Goal: Transaction & Acquisition: Purchase product/service

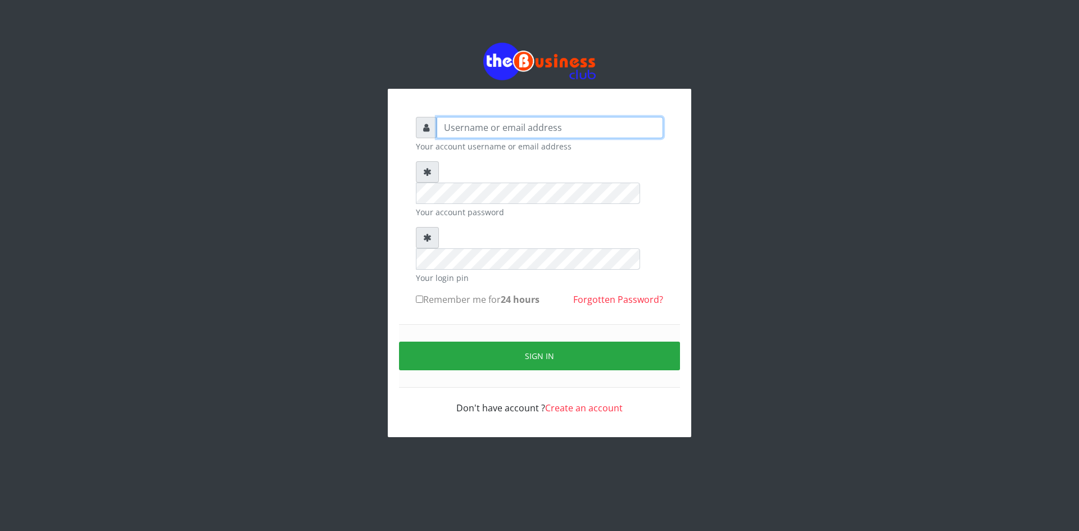
type input "ikhapo"
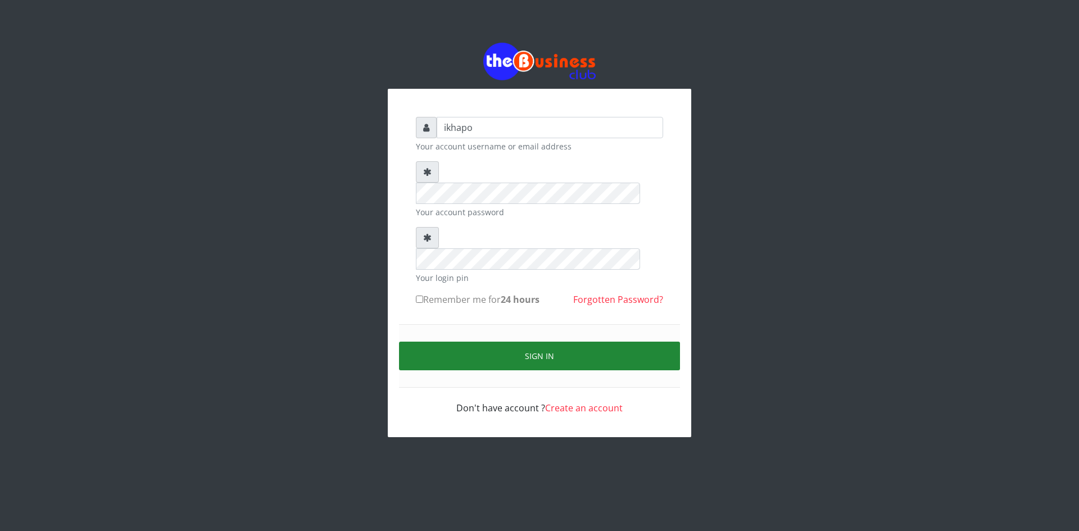
click at [442, 342] on button "Sign in" at bounding box center [539, 356] width 281 height 29
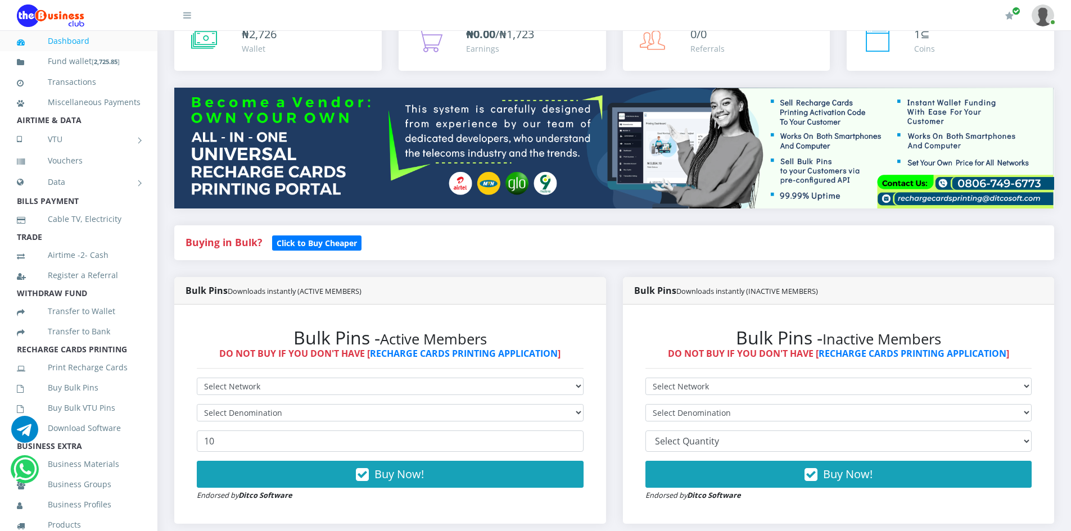
scroll to position [112, 0]
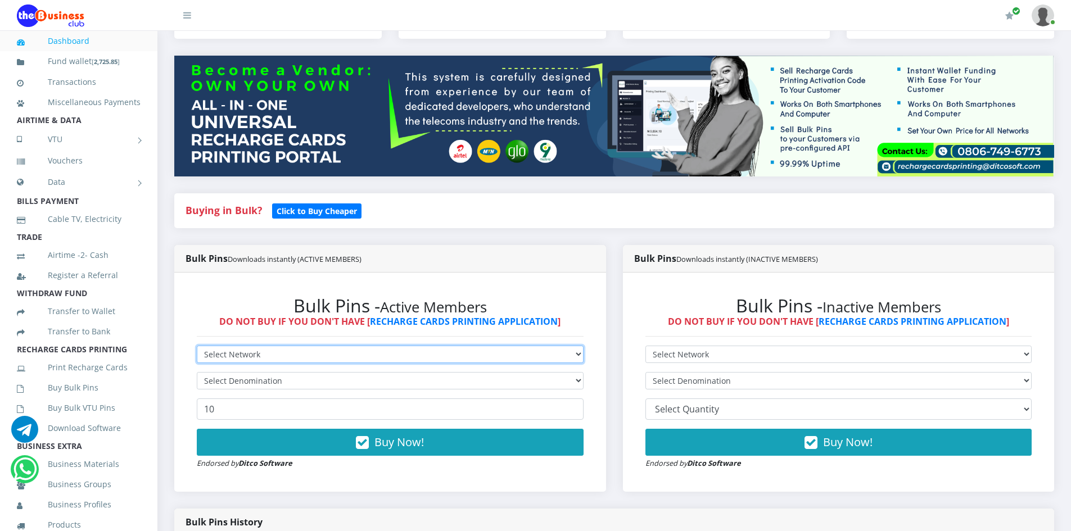
click at [338, 353] on select "Select Network MTN Globacom 9Mobile Airtel" at bounding box center [390, 354] width 387 height 17
select select "MTN"
click at [197, 346] on select "Select Network MTN Globacom 9Mobile Airtel" at bounding box center [390, 354] width 387 height 17
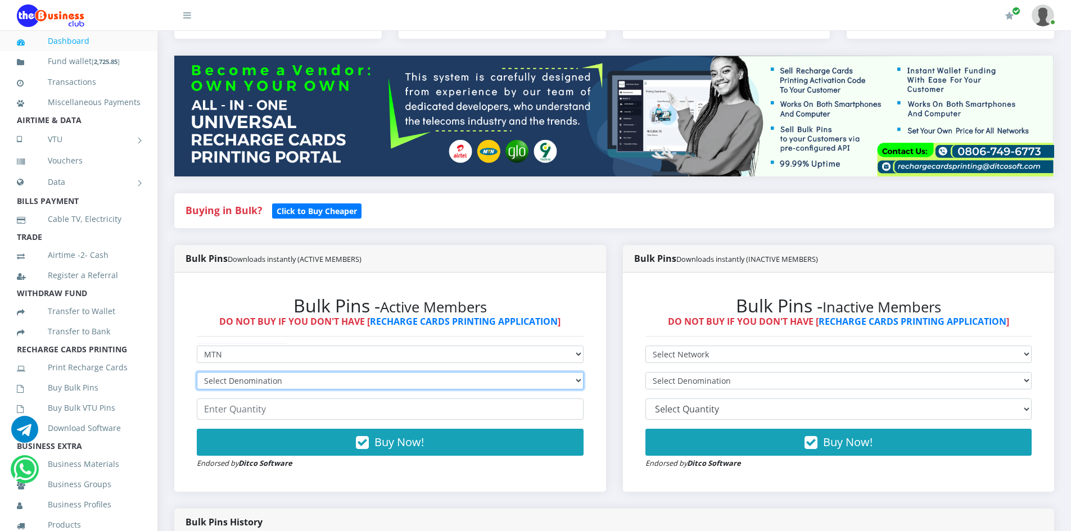
click at [222, 381] on select "Select Denomination MTN NGN100 - ₦96.99 MTN NGN200 - ₦193.98 MTN NGN400 - ₦387.…" at bounding box center [390, 380] width 387 height 17
select select "96.99-100"
click at [197, 372] on select "Select Denomination MTN NGN100 - ₦96.99 MTN NGN200 - ₦193.98 MTN NGN400 - ₦387.…" at bounding box center [390, 380] width 387 height 17
click at [223, 408] on input "number" at bounding box center [390, 408] width 387 height 21
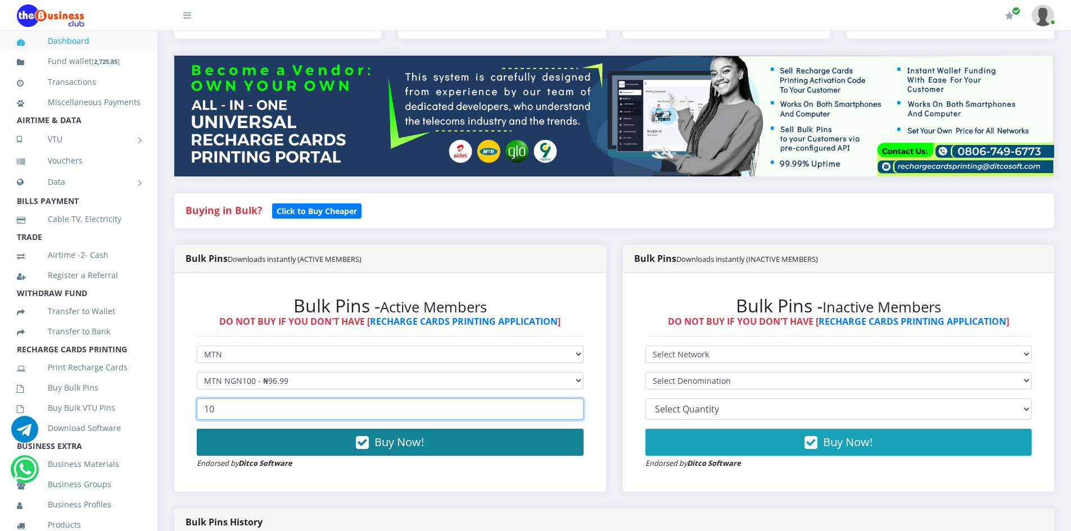
type input "10"
click at [337, 440] on button "Buy Now!" at bounding box center [390, 442] width 387 height 27
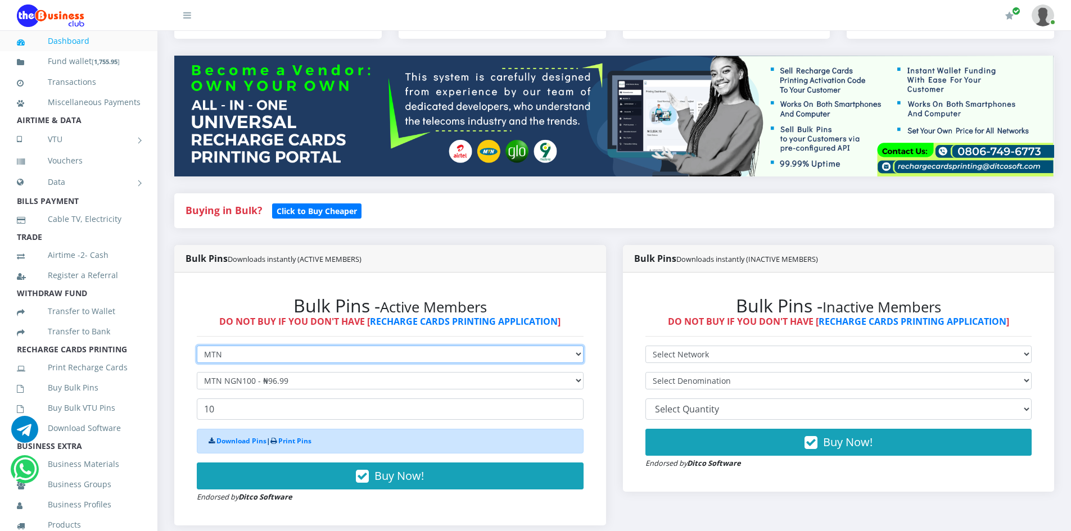
click at [329, 352] on select "Select Network MTN Globacom 9Mobile Airtel" at bounding box center [390, 354] width 387 height 17
select select "Airtel"
click at [197, 346] on select "Select Network MTN Globacom 9Mobile Airtel" at bounding box center [390, 354] width 387 height 17
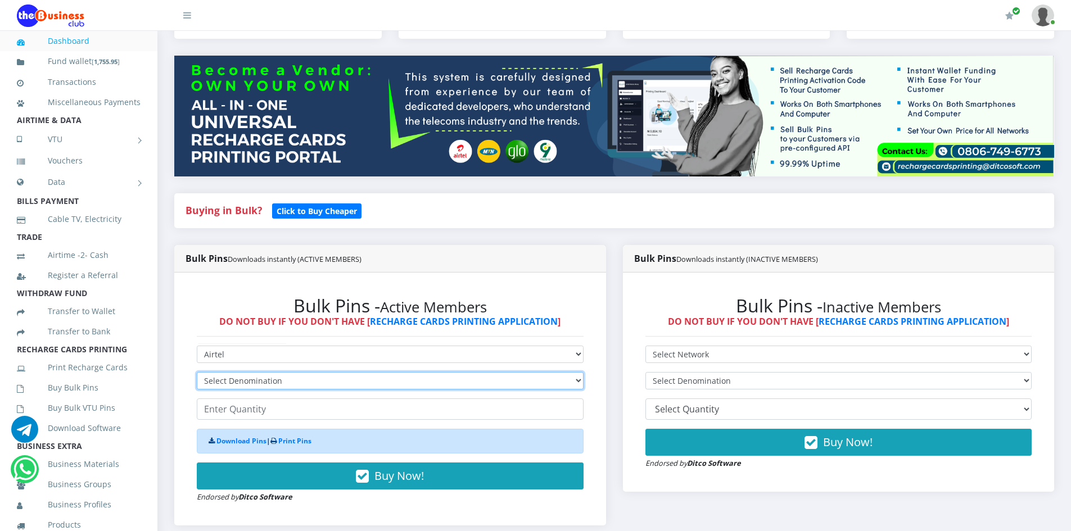
click at [238, 379] on select "Select Denomination Airtel NGN100 - ₦96.38 Airtel NGN200 - ₦192.76 Airtel NGN50…" at bounding box center [390, 380] width 387 height 17
select select "96.38-100"
click at [197, 372] on select "Select Denomination Airtel NGN100 - ₦96.38 Airtel NGN200 - ₦192.76 Airtel NGN50…" at bounding box center [390, 380] width 387 height 17
click at [232, 410] on input "number" at bounding box center [390, 408] width 387 height 21
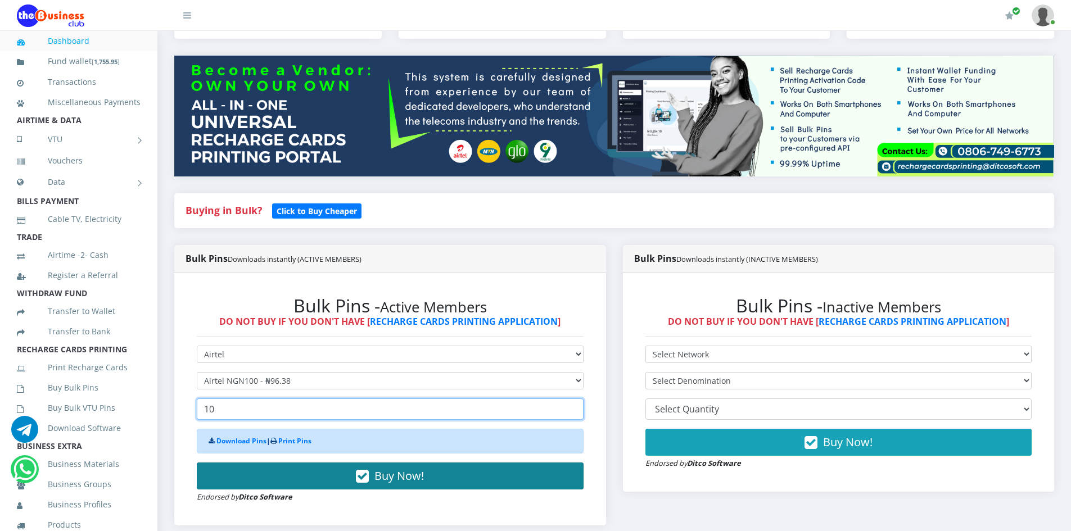
type input "10"
click at [279, 475] on button "Buy Now!" at bounding box center [390, 475] width 387 height 27
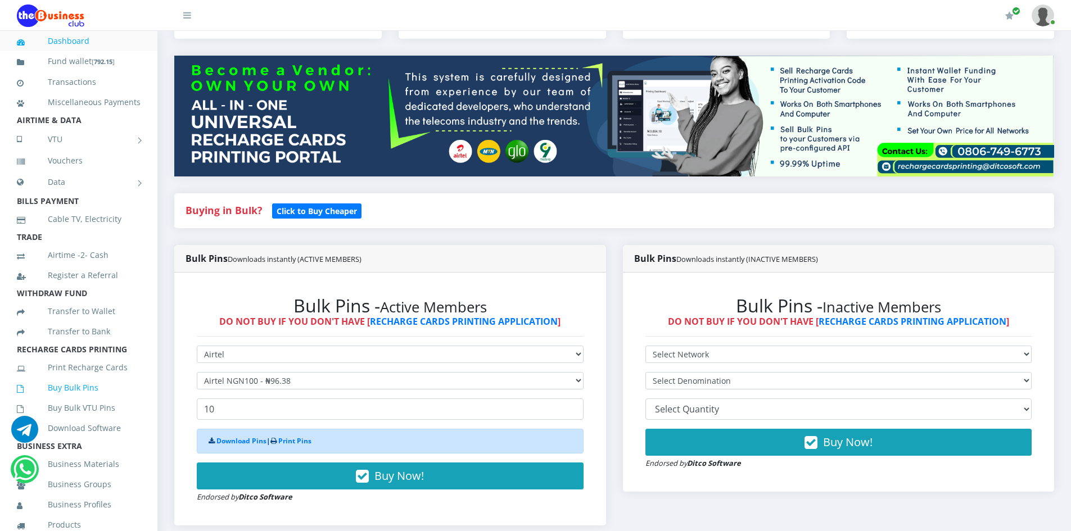
click at [60, 401] on link "Buy Bulk Pins" at bounding box center [79, 388] width 124 height 26
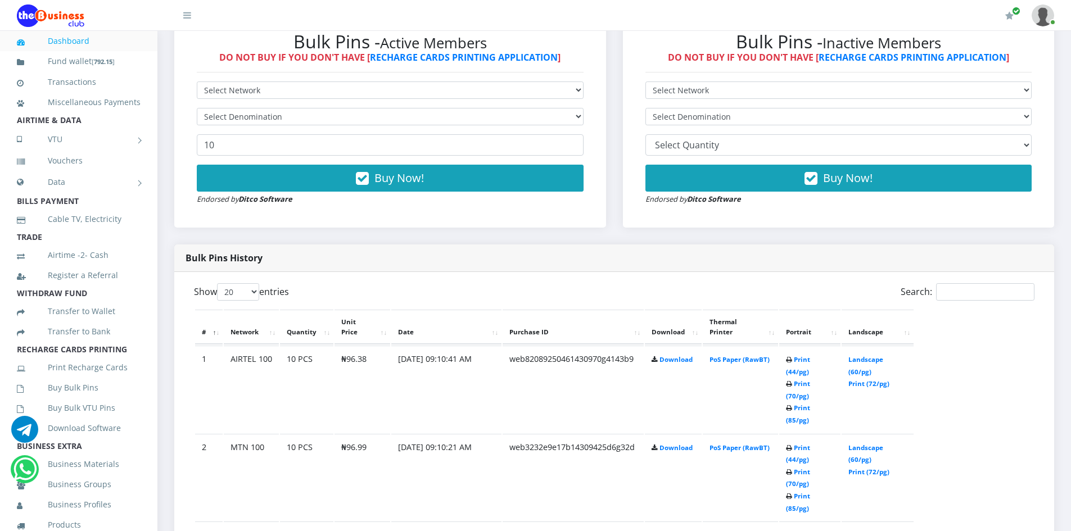
scroll to position [393, 0]
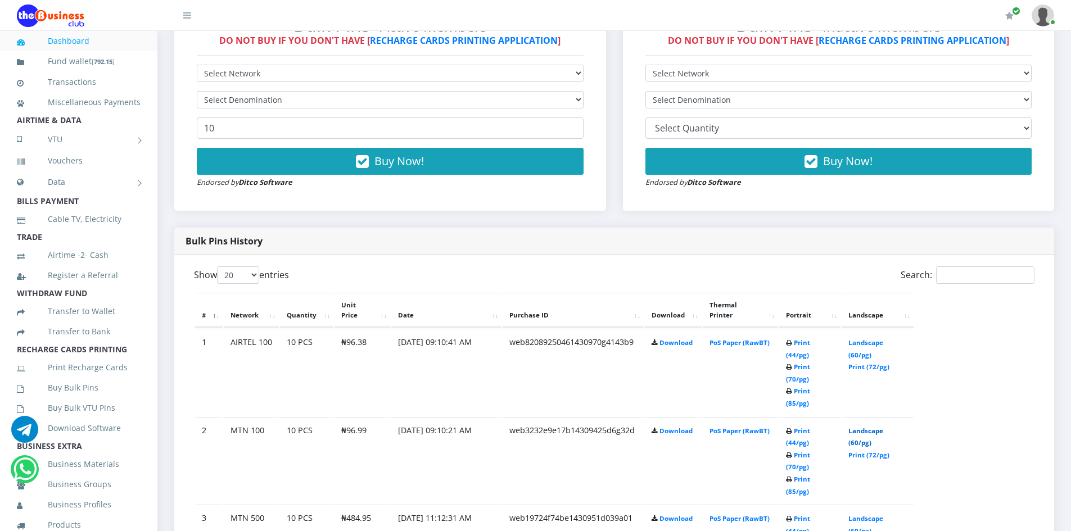
click at [877, 427] on link "Landscape (60/pg)" at bounding box center [865, 437] width 35 height 21
click at [864, 338] on link "Landscape (60/pg)" at bounding box center [865, 348] width 35 height 21
